Goal: Task Accomplishment & Management: Manage account settings

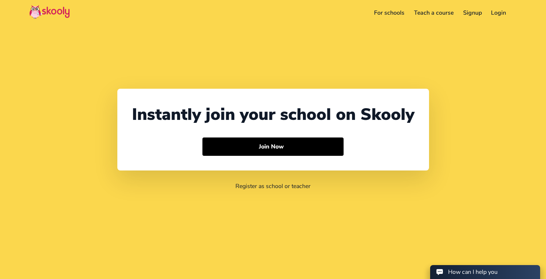
select select "65"
select select "[GEOGRAPHIC_DATA]"
select select "[GEOGRAPHIC_DATA]/[GEOGRAPHIC_DATA]"
click at [486, 11] on link "Login" at bounding box center [488, 13] width 25 height 12
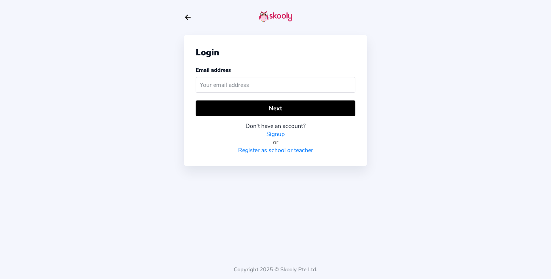
click at [257, 84] on input "text" at bounding box center [276, 85] width 160 height 16
type input "[EMAIL_ADDRESS][DOMAIN_NAME]"
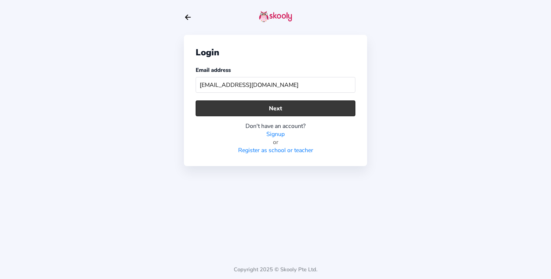
click at [275, 112] on button "Next" at bounding box center [276, 108] width 160 height 16
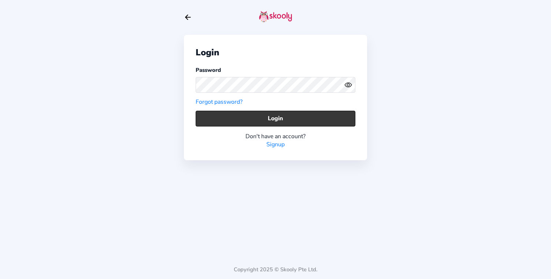
click at [275, 114] on button "Login" at bounding box center [276, 119] width 160 height 16
